Goal: Information Seeking & Learning: Find specific fact

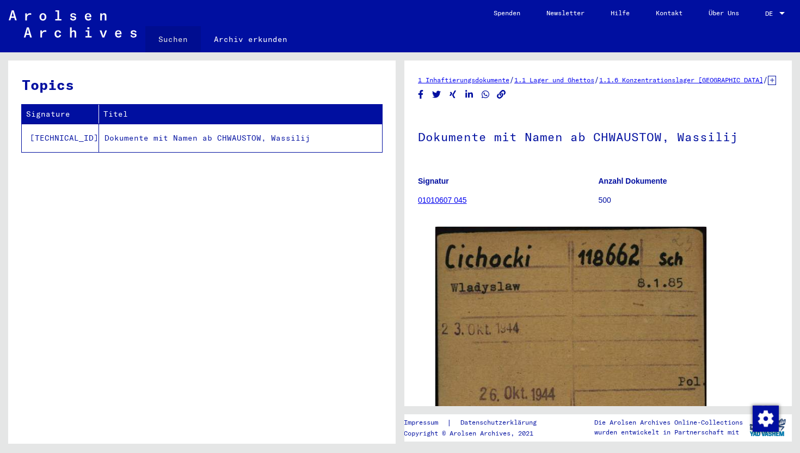
click at [171, 38] on link "Suchen" at bounding box center [173, 39] width 56 height 26
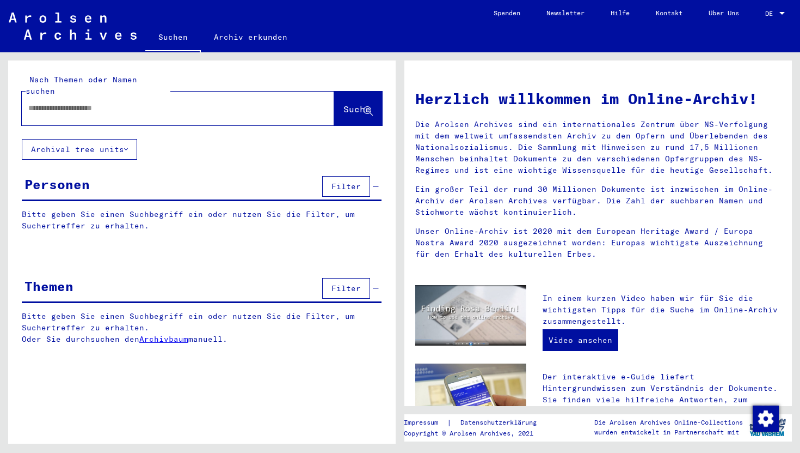
click at [125, 102] on input "text" at bounding box center [164, 107] width 273 height 11
click at [350, 103] on span "Suche" at bounding box center [357, 108] width 27 height 11
click at [376, 99] on button "Suche" at bounding box center [358, 108] width 48 height 34
click at [368, 107] on icon at bounding box center [368, 111] width 9 height 9
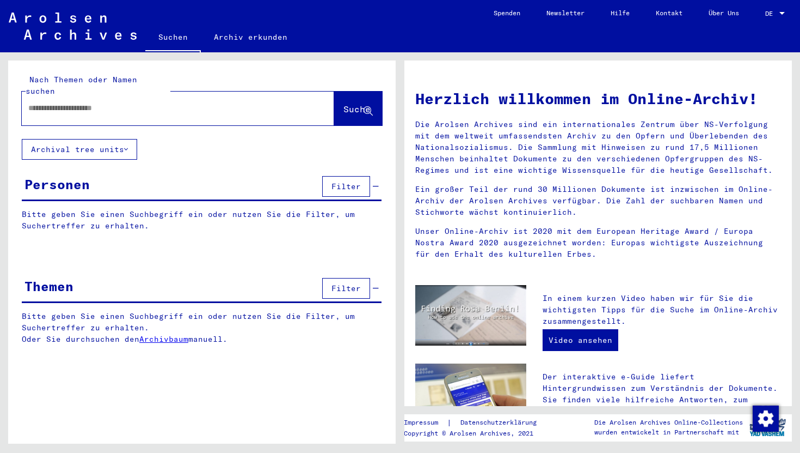
click at [124, 102] on input "text" at bounding box center [164, 107] width 273 height 11
click at [101, 139] on button "Archival tree units" at bounding box center [79, 149] width 115 height 21
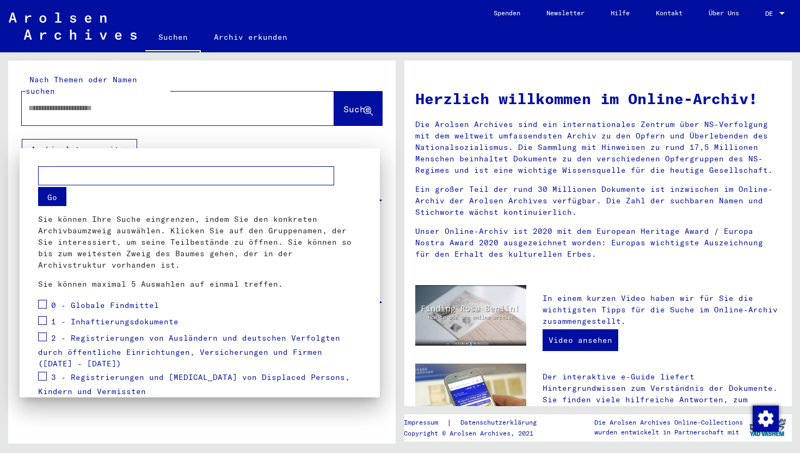
click at [90, 149] on mat-dialog-container "Go Sie können Ihre Suche eingrenzen, indem Sie den konkreten Archivbaumzweig au…" at bounding box center [200, 272] width 360 height 249
click at [124, 132] on div at bounding box center [400, 226] width 800 height 453
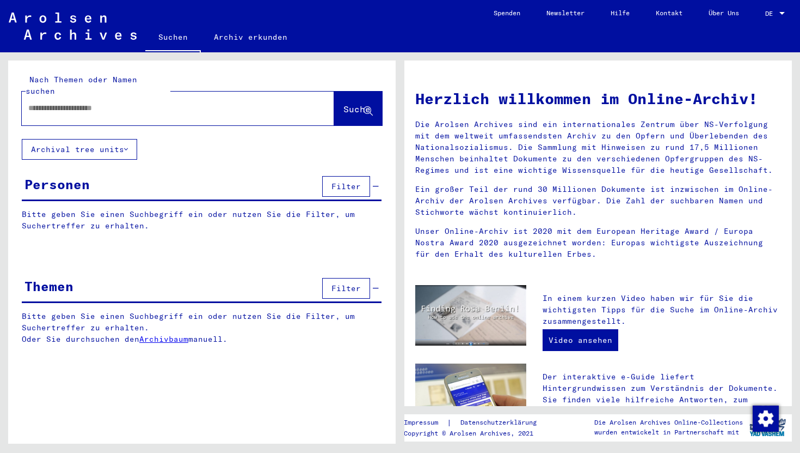
click at [354, 181] on span "Filter" at bounding box center [346, 186] width 29 height 10
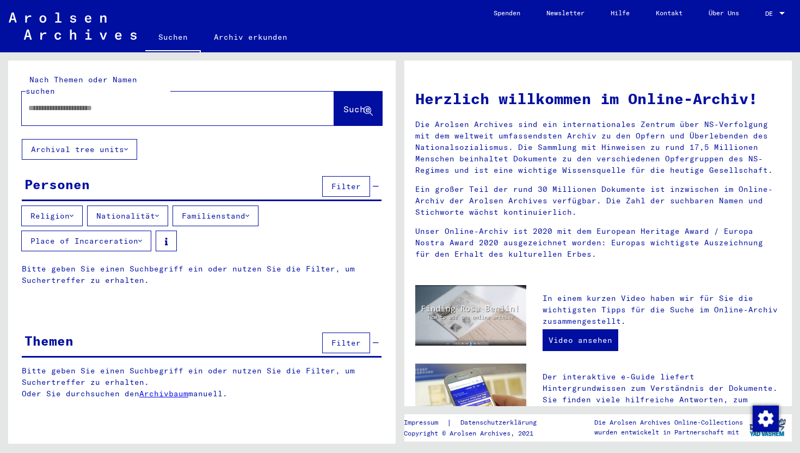
click at [118, 230] on button "Place of Incarceration" at bounding box center [86, 240] width 130 height 21
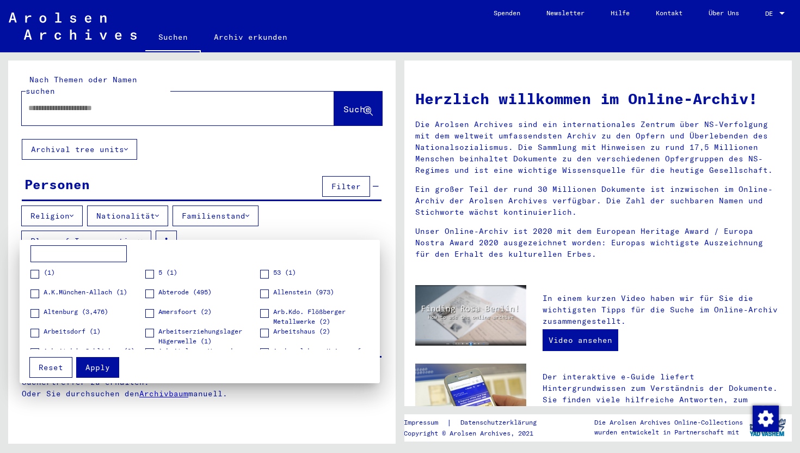
click at [65, 106] on div at bounding box center [400, 226] width 800 height 453
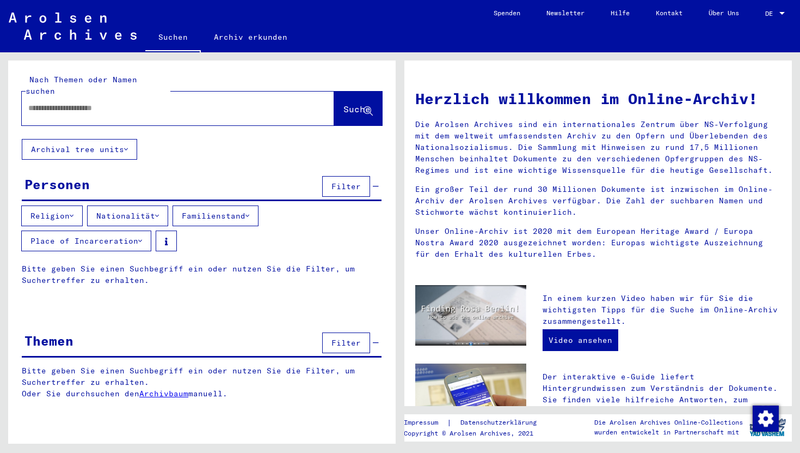
click at [65, 102] on input "text" at bounding box center [164, 107] width 273 height 11
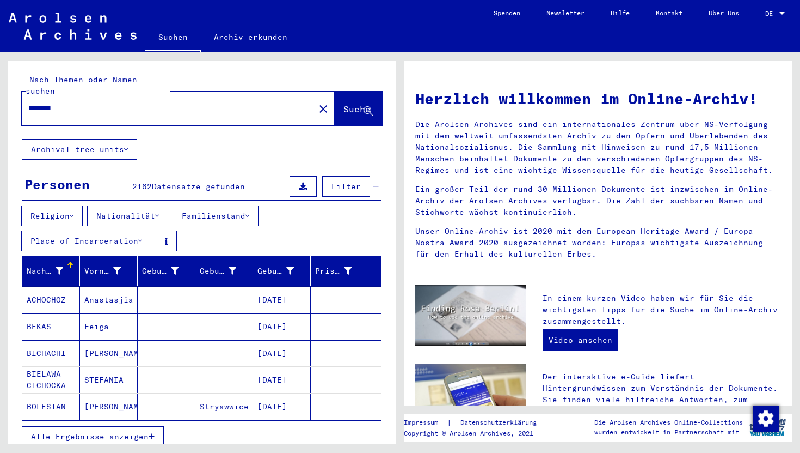
click at [218, 102] on input "********" at bounding box center [164, 107] width 273 height 11
click at [140, 102] on input "********" at bounding box center [164, 107] width 273 height 11
type input "**********"
click at [351, 103] on span "Suche" at bounding box center [357, 108] width 27 height 11
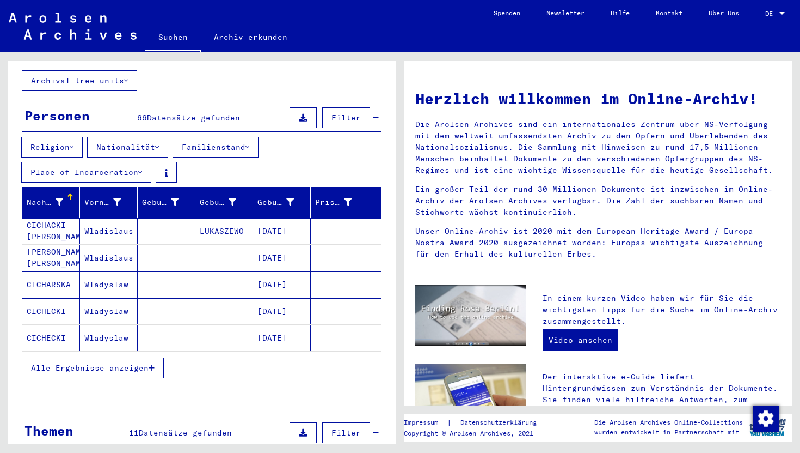
scroll to position [78, 0]
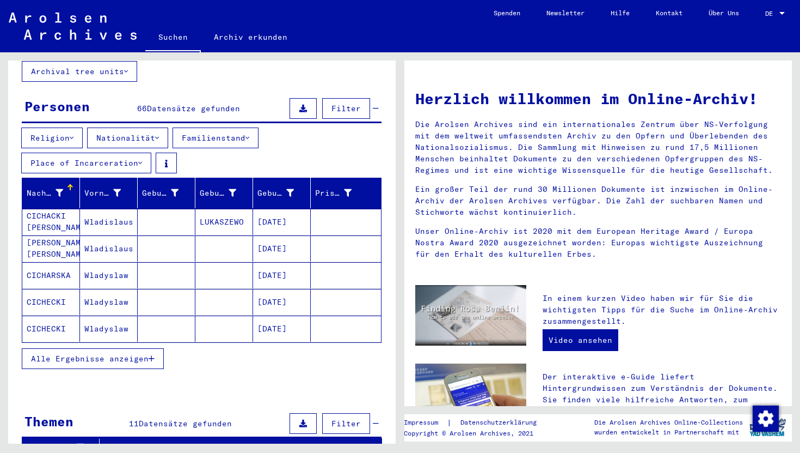
click at [100, 351] on button "Alle Ergebnisse anzeigen" at bounding box center [93, 358] width 142 height 21
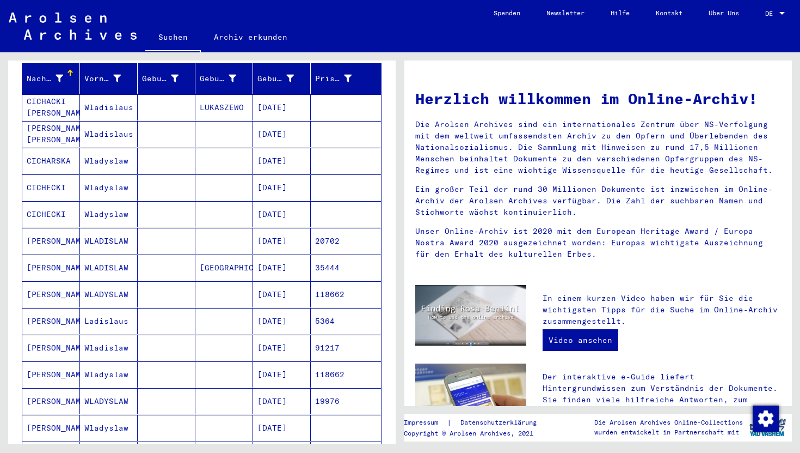
scroll to position [193, 0]
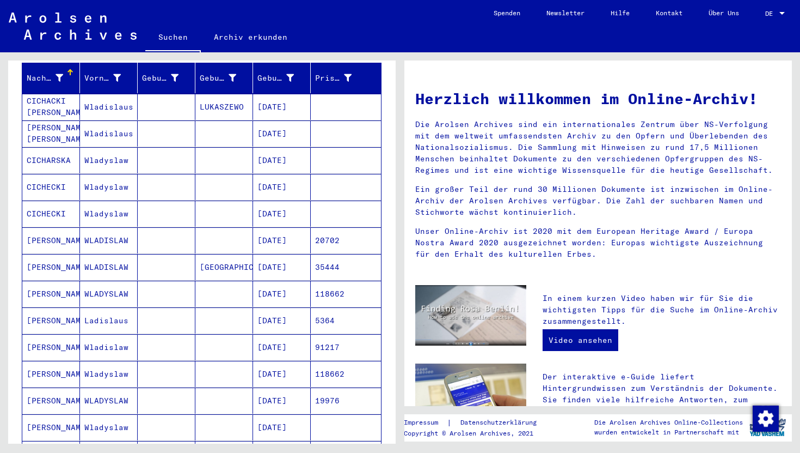
click at [283, 285] on mat-cell "[DATE]" at bounding box center [282, 293] width 58 height 26
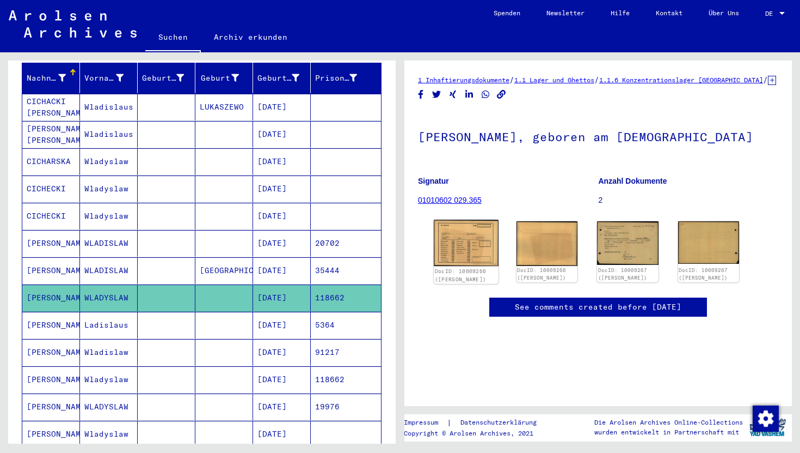
click at [469, 266] on img at bounding box center [466, 242] width 64 height 46
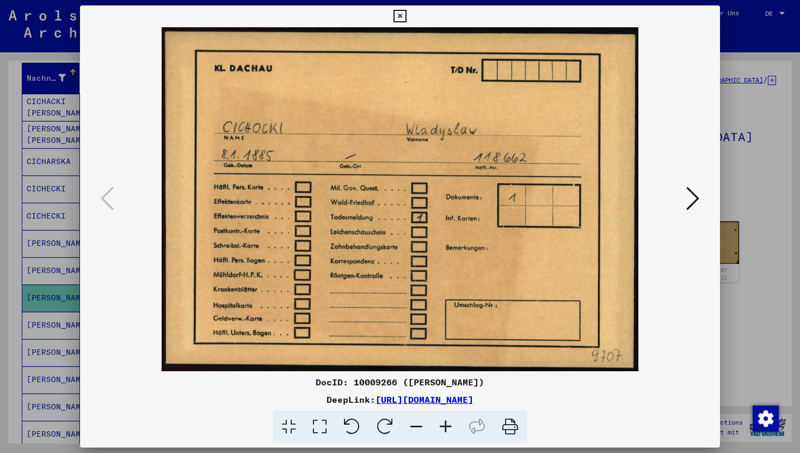
click at [694, 193] on icon at bounding box center [693, 198] width 13 height 26
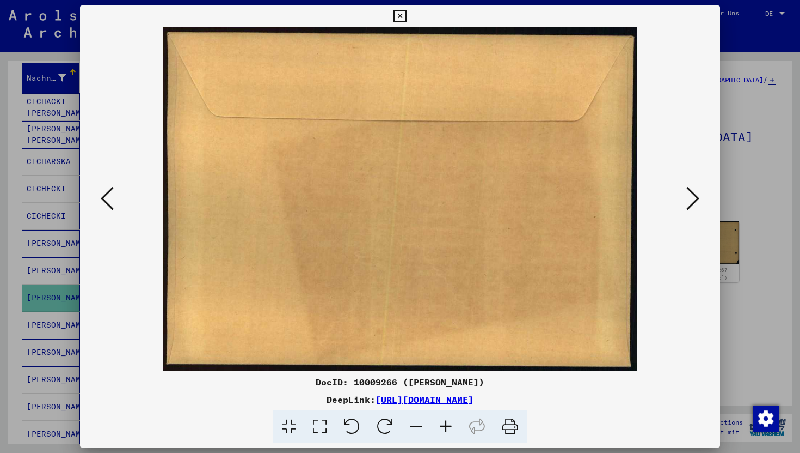
click at [694, 193] on icon at bounding box center [693, 198] width 13 height 26
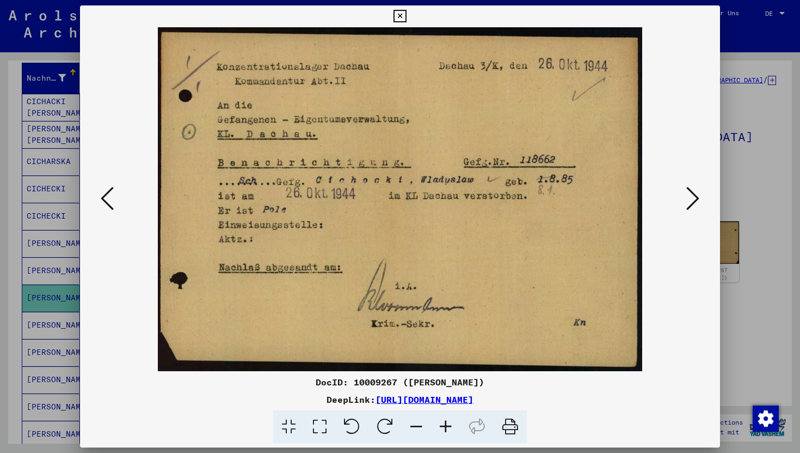
click at [694, 193] on icon at bounding box center [693, 198] width 13 height 26
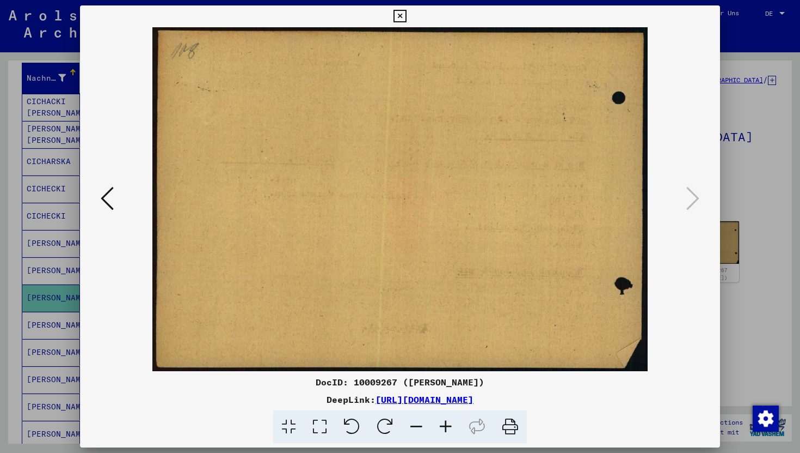
click at [400, 16] on icon at bounding box center [400, 16] width 13 height 13
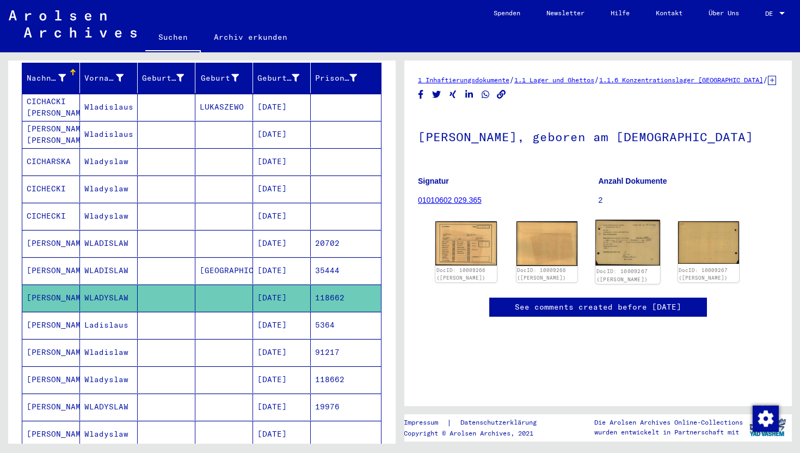
click at [626, 265] on img at bounding box center [628, 242] width 64 height 46
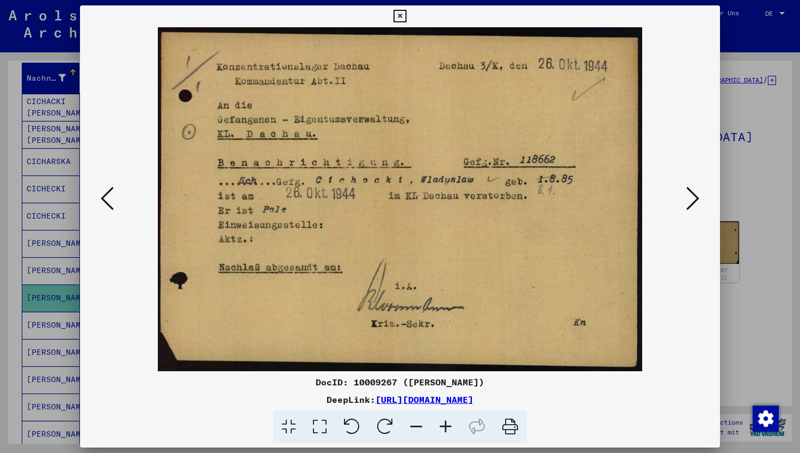
click at [400, 21] on icon at bounding box center [400, 16] width 13 height 13
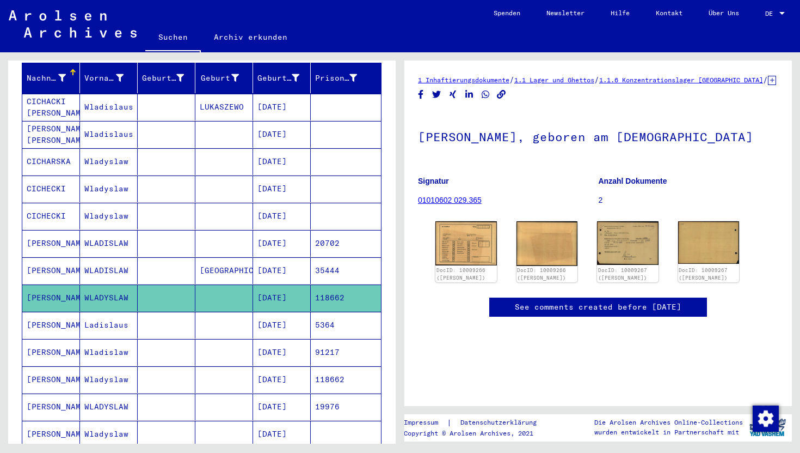
click at [210, 311] on mat-cell at bounding box center [224, 324] width 58 height 27
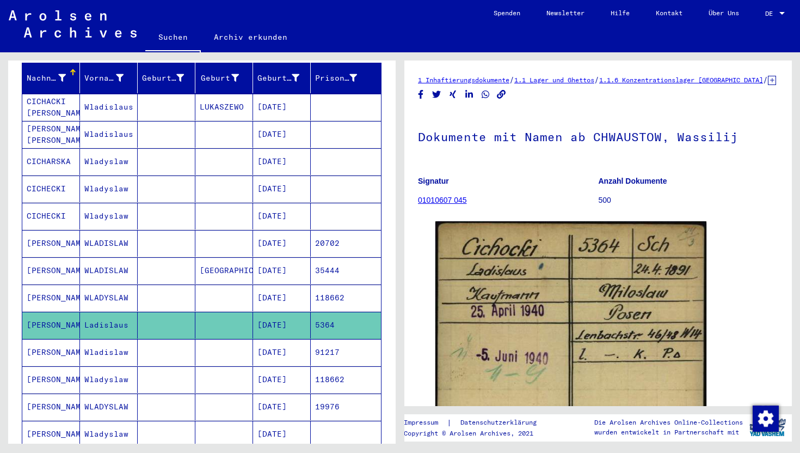
click at [195, 339] on mat-cell at bounding box center [224, 352] width 58 height 27
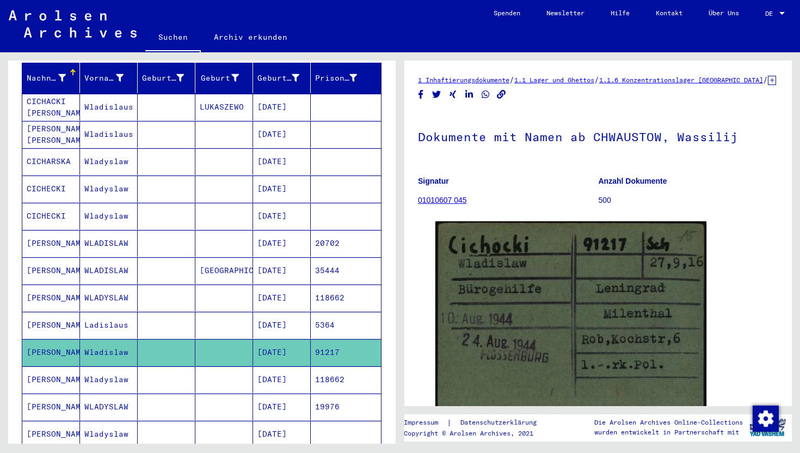
click at [195, 311] on mat-cell at bounding box center [224, 324] width 58 height 27
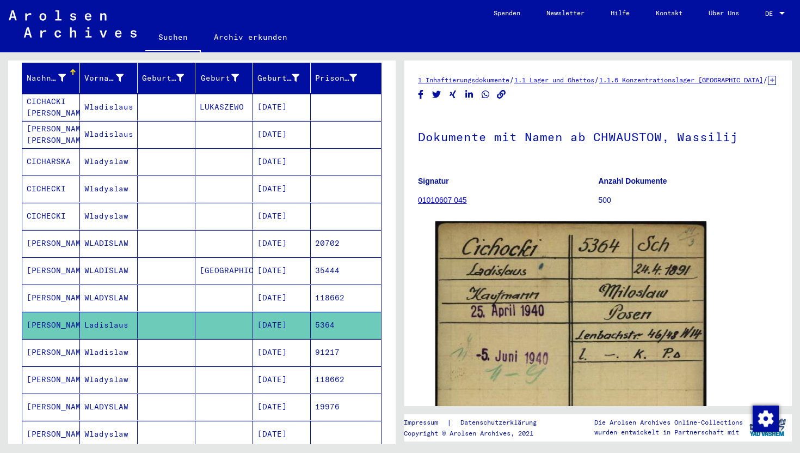
click at [184, 339] on mat-cell at bounding box center [167, 352] width 58 height 27
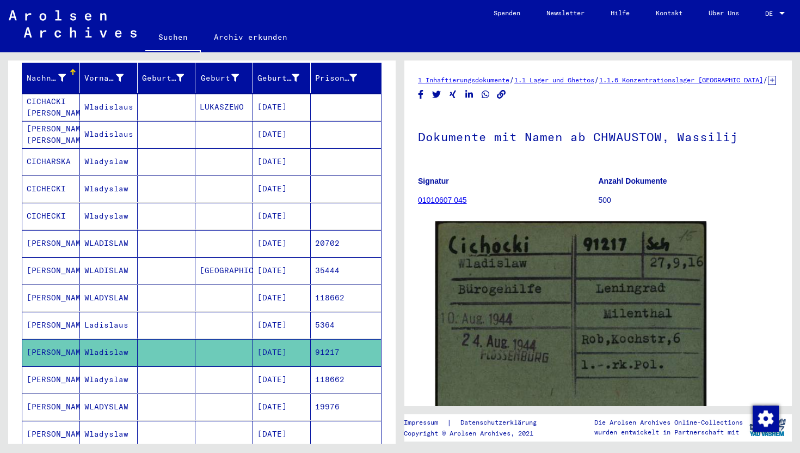
click at [176, 371] on mat-cell at bounding box center [167, 379] width 58 height 27
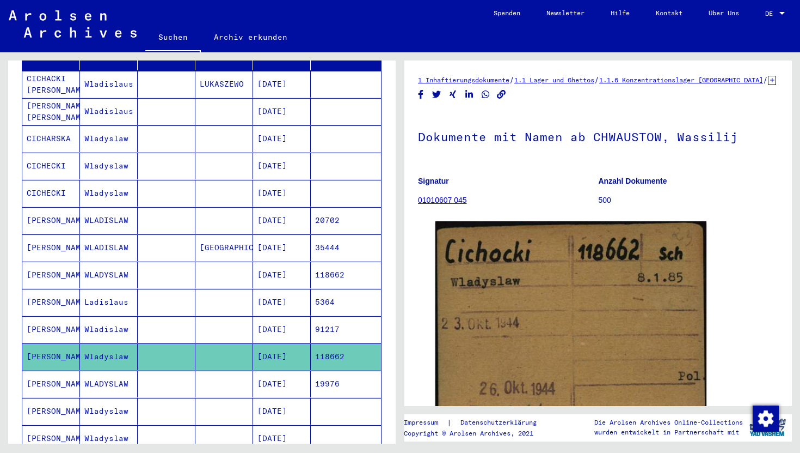
scroll to position [227, 0]
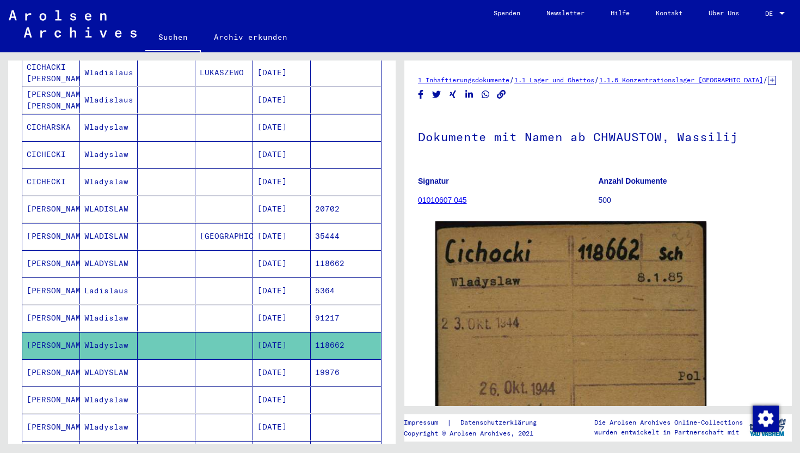
click at [340, 334] on mat-cell "118662" at bounding box center [346, 345] width 70 height 27
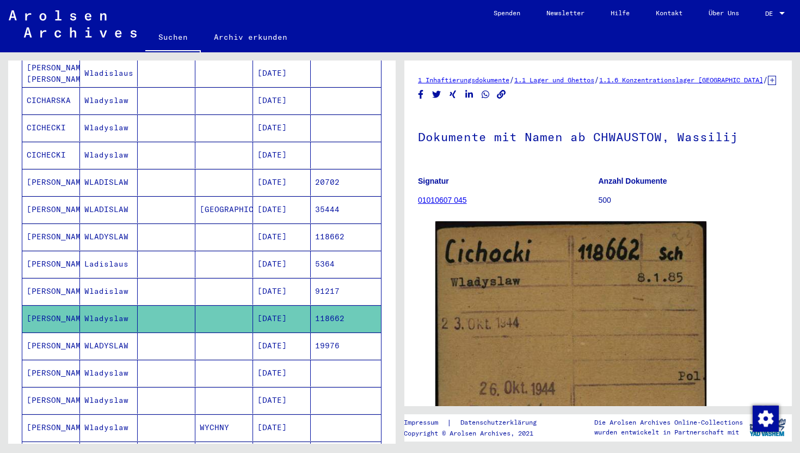
scroll to position [259, 0]
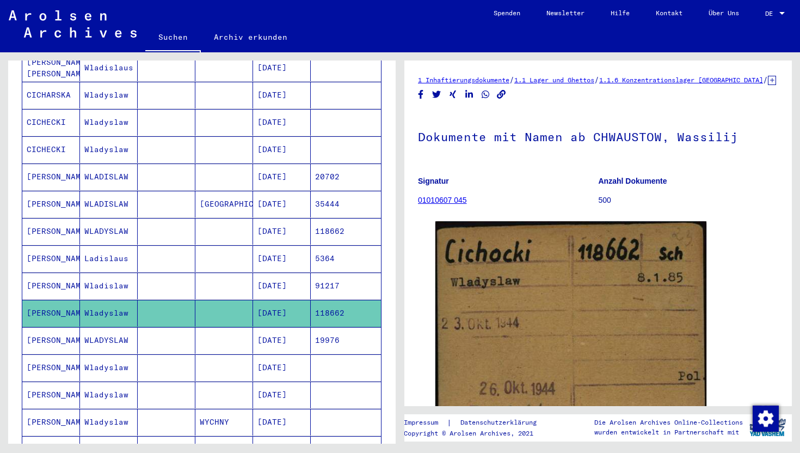
click at [343, 304] on mat-cell "118662" at bounding box center [346, 312] width 70 height 27
click at [89, 327] on mat-cell "WLADYSLAW" at bounding box center [109, 340] width 58 height 27
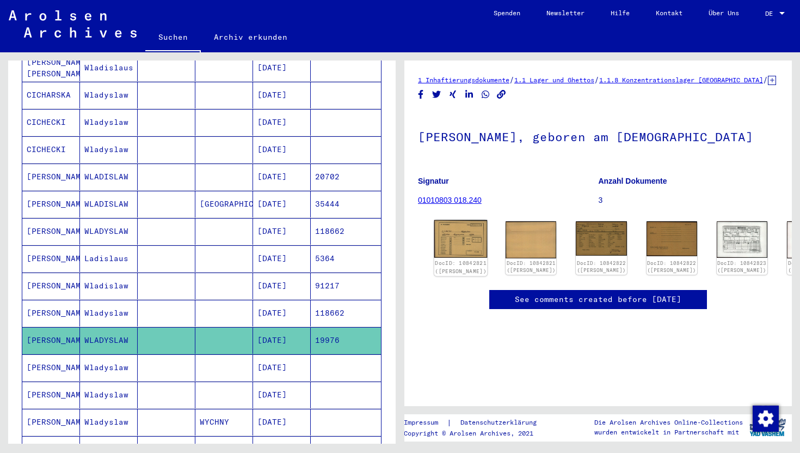
click at [467, 258] on img at bounding box center [461, 239] width 53 height 38
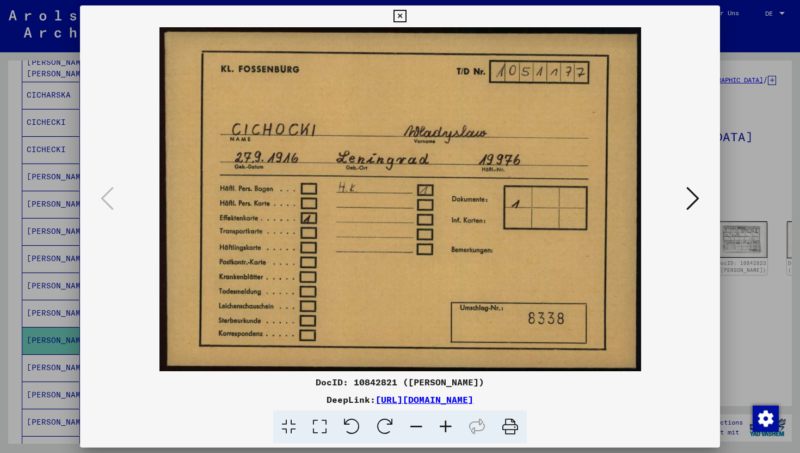
click at [398, 14] on icon at bounding box center [400, 16] width 13 height 13
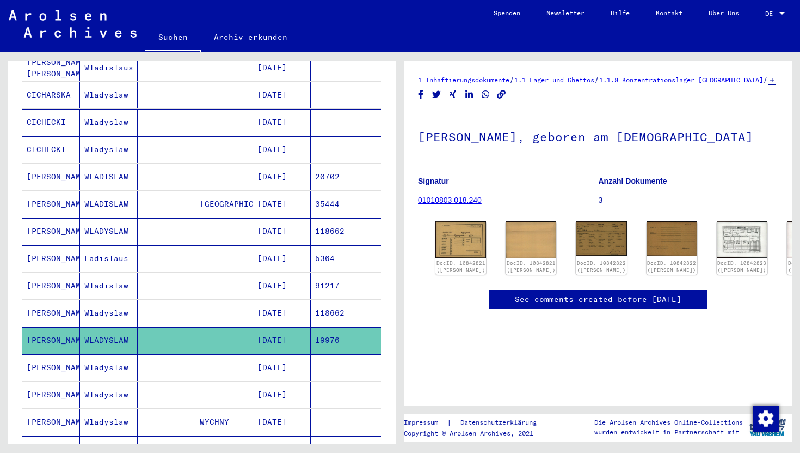
click at [217, 354] on mat-cell at bounding box center [224, 367] width 58 height 27
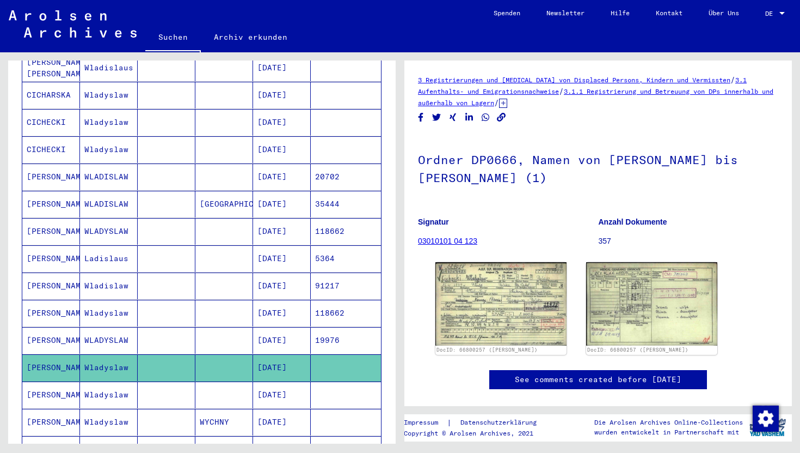
click at [214, 333] on mat-cell at bounding box center [224, 340] width 58 height 27
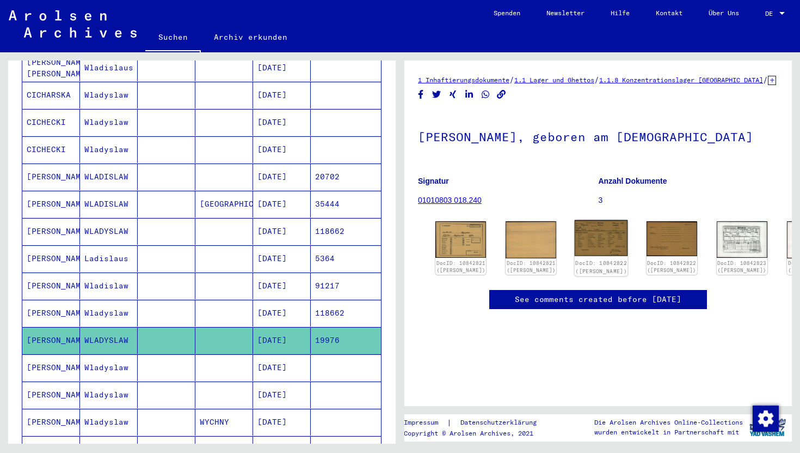
click at [575, 256] on img at bounding box center [601, 238] width 53 height 36
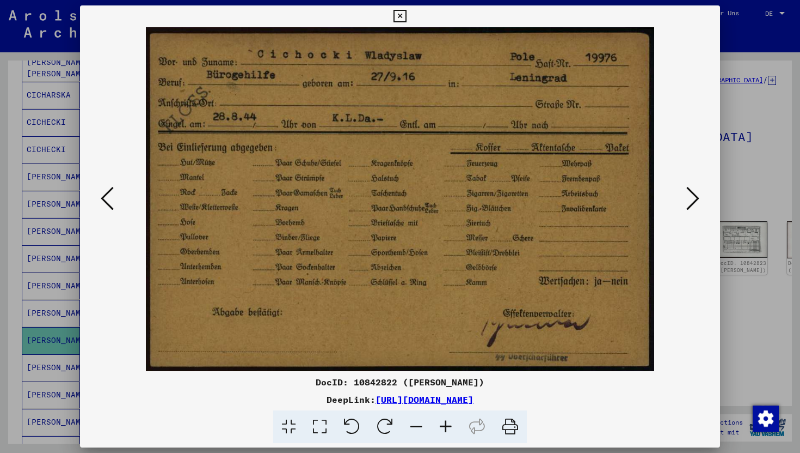
click at [688, 200] on icon at bounding box center [693, 198] width 13 height 26
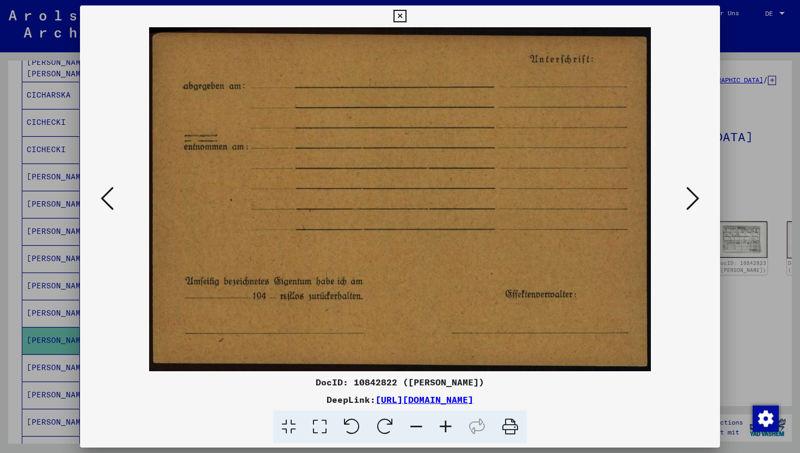
click at [688, 200] on icon at bounding box center [693, 198] width 13 height 26
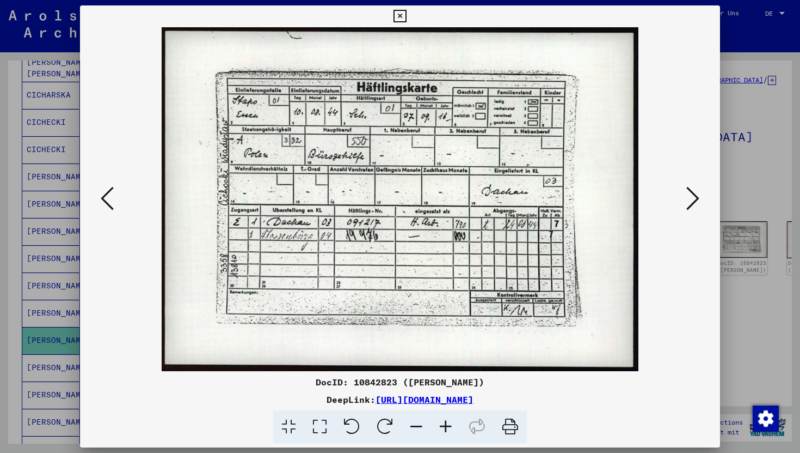
click at [690, 209] on icon at bounding box center [693, 198] width 13 height 26
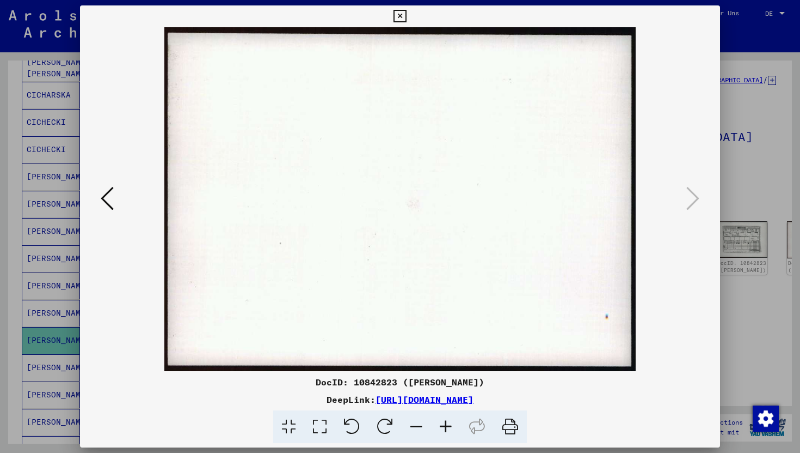
click at [402, 15] on icon at bounding box center [400, 16] width 13 height 13
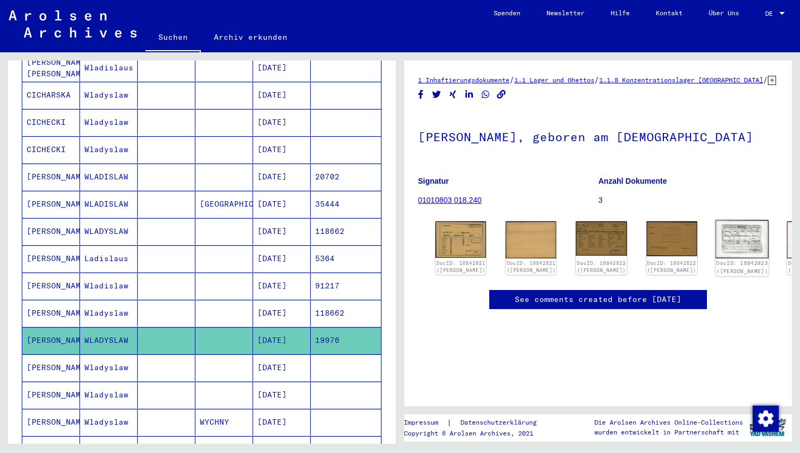
click at [716, 258] on img at bounding box center [742, 239] width 53 height 38
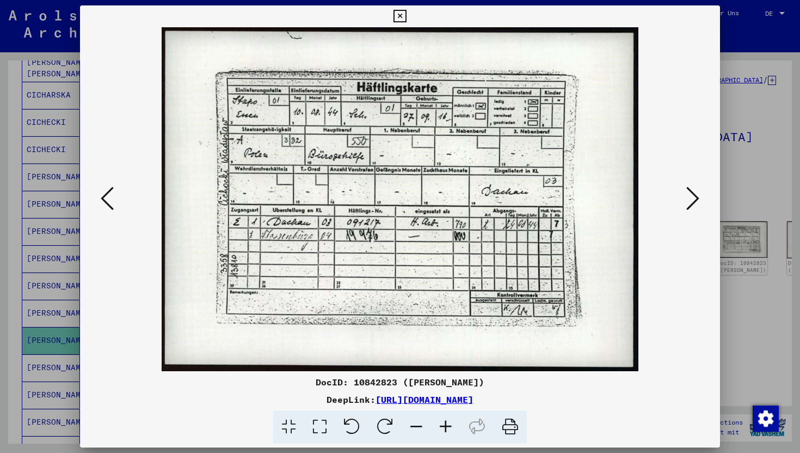
click at [400, 13] on icon at bounding box center [400, 16] width 13 height 13
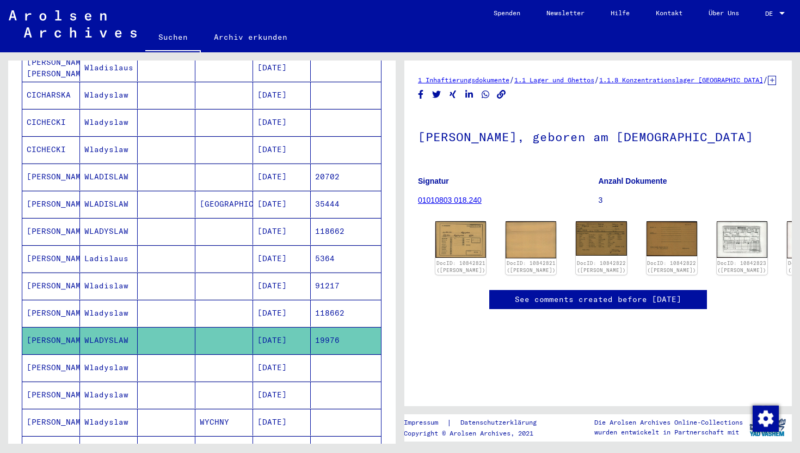
click at [640, 249] on div "DocID: 10842821 ([PERSON_NAME]) DocID: 10842821 ([PERSON_NAME]) DocID: 10842822…" at bounding box center [598, 248] width 334 height 62
click at [575, 256] on img at bounding box center [601, 238] width 53 height 36
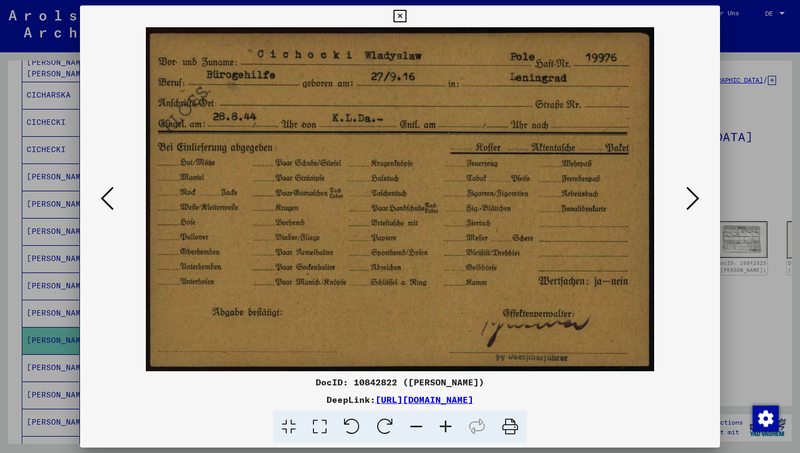
click at [396, 16] on icon at bounding box center [400, 16] width 13 height 13
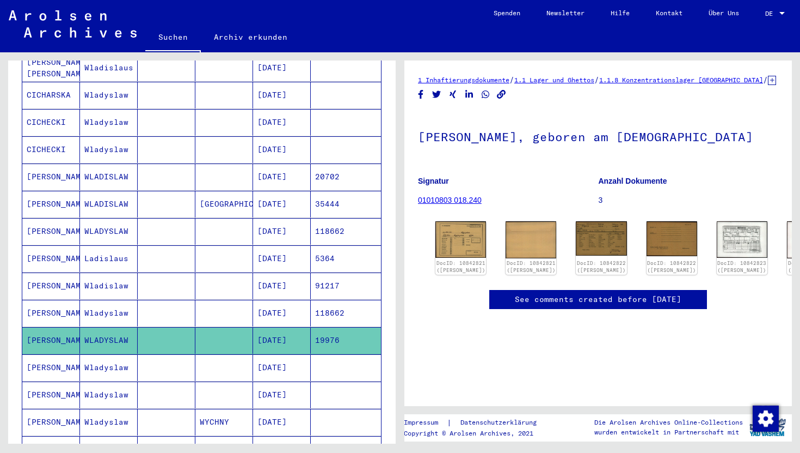
click at [276, 299] on mat-cell "[DATE]" at bounding box center [282, 312] width 58 height 27
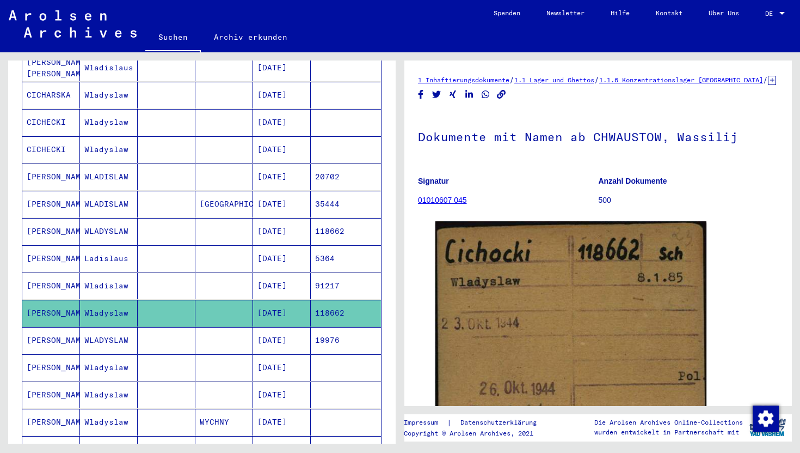
click at [267, 334] on mat-cell "[DATE]" at bounding box center [282, 340] width 58 height 27
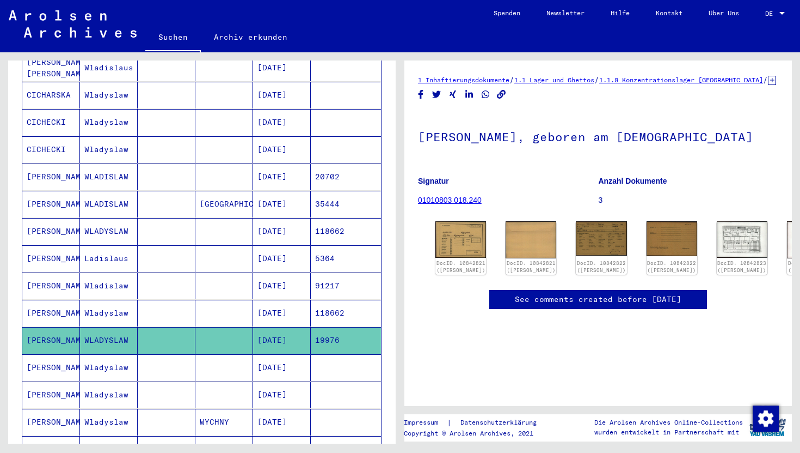
click at [86, 27] on img at bounding box center [73, 23] width 128 height 27
